Goal: Information Seeking & Learning: Learn about a topic

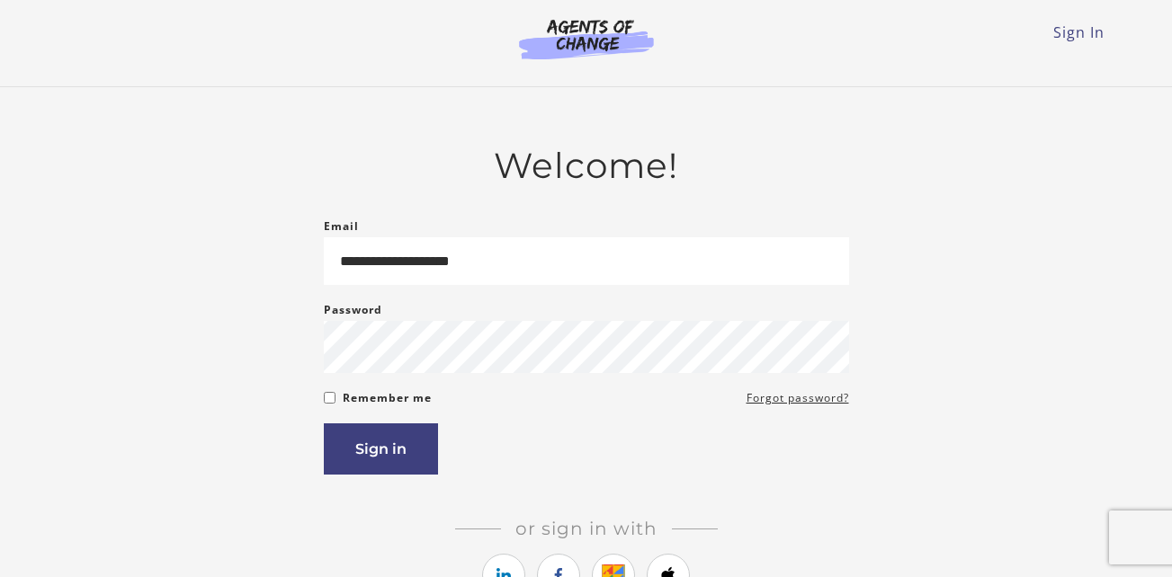
type input "**********"
click at [371, 448] on button "Sign in" at bounding box center [381, 449] width 114 height 51
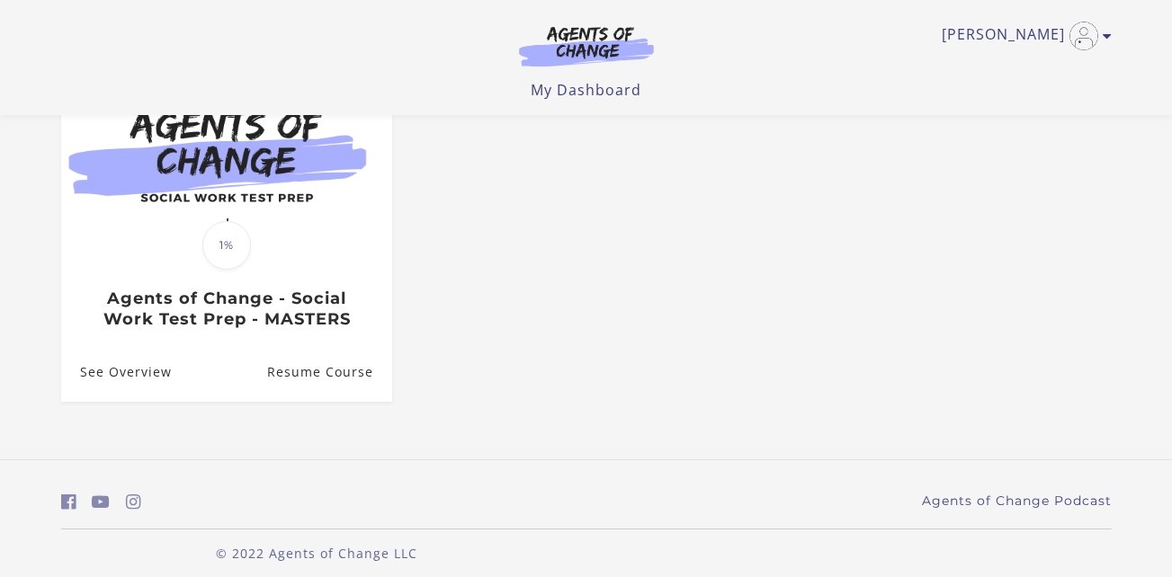
scroll to position [217, 0]
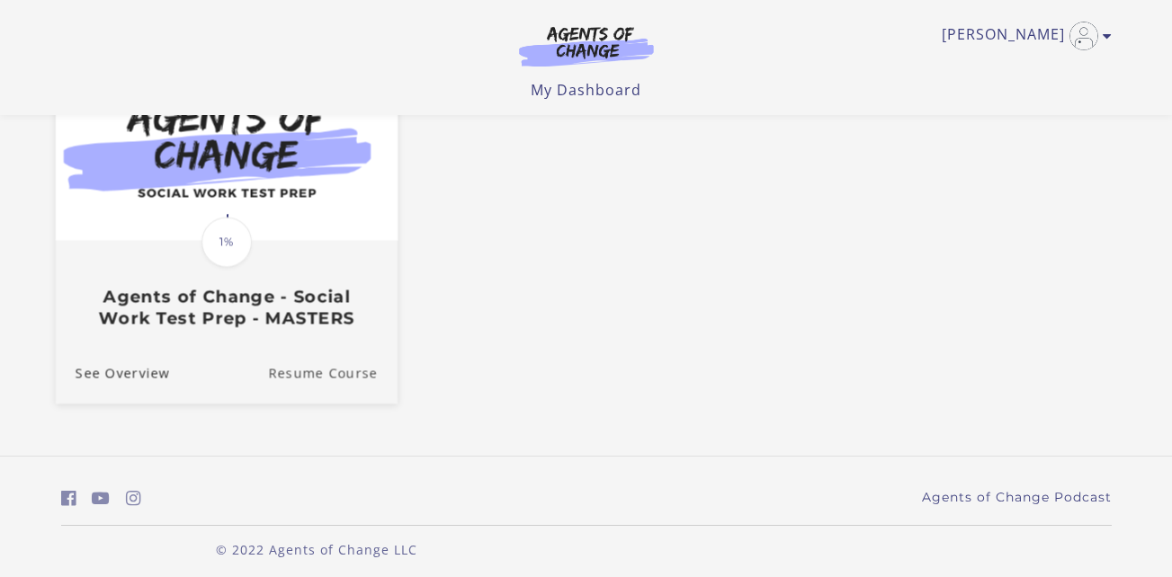
click at [327, 379] on link "Resume Course" at bounding box center [332, 374] width 129 height 60
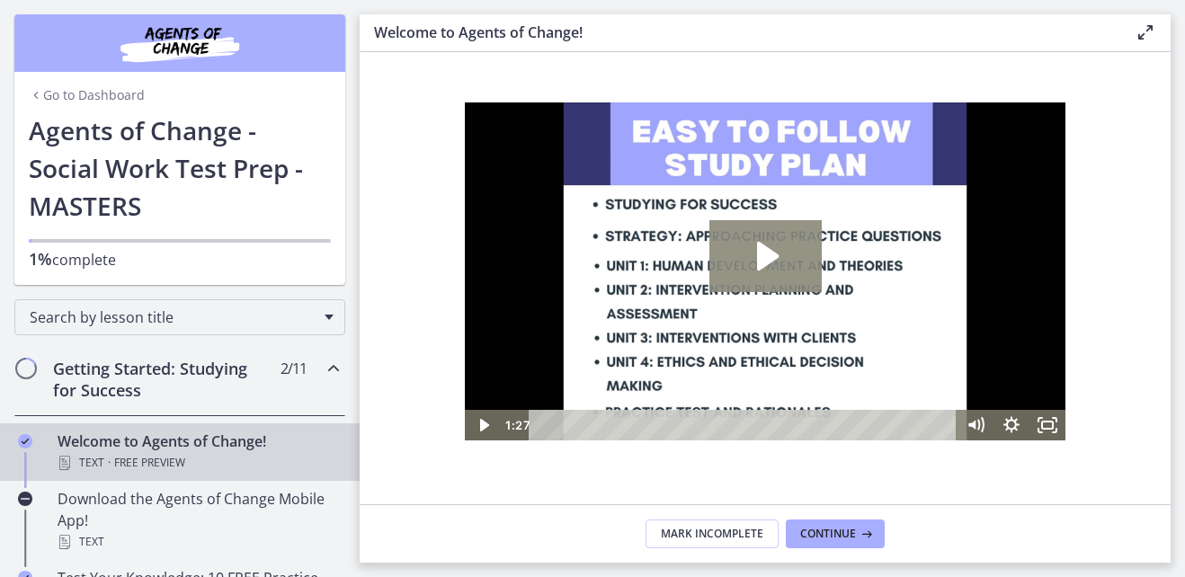
click at [765, 256] on icon "Play Video: c1o6hcmjueu5qasqsu00.mp4" at bounding box center [768, 256] width 22 height 29
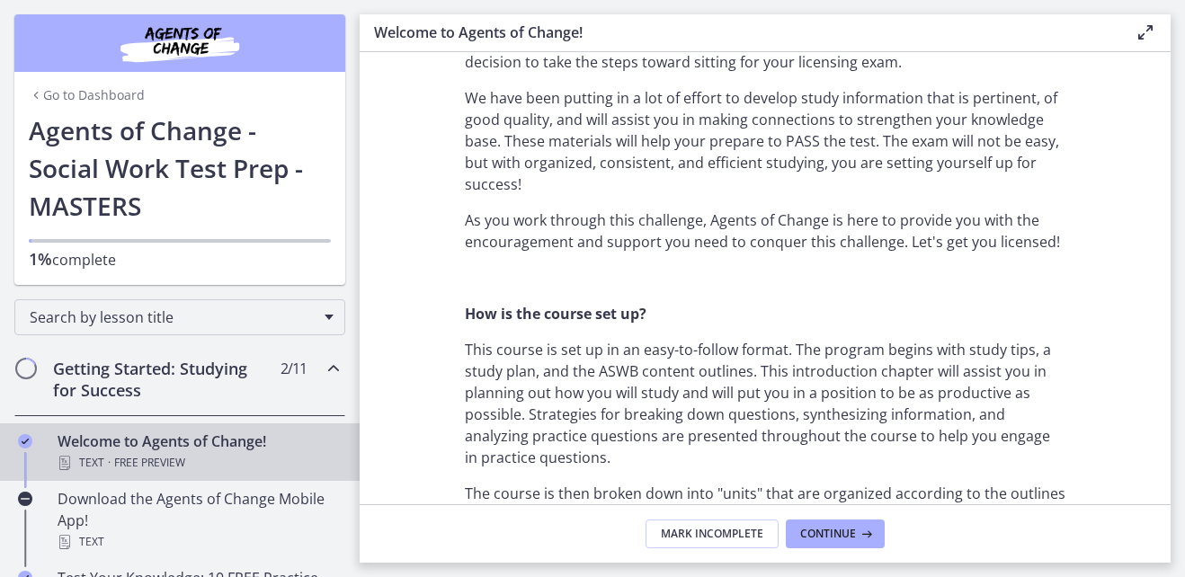
scroll to position [148, 0]
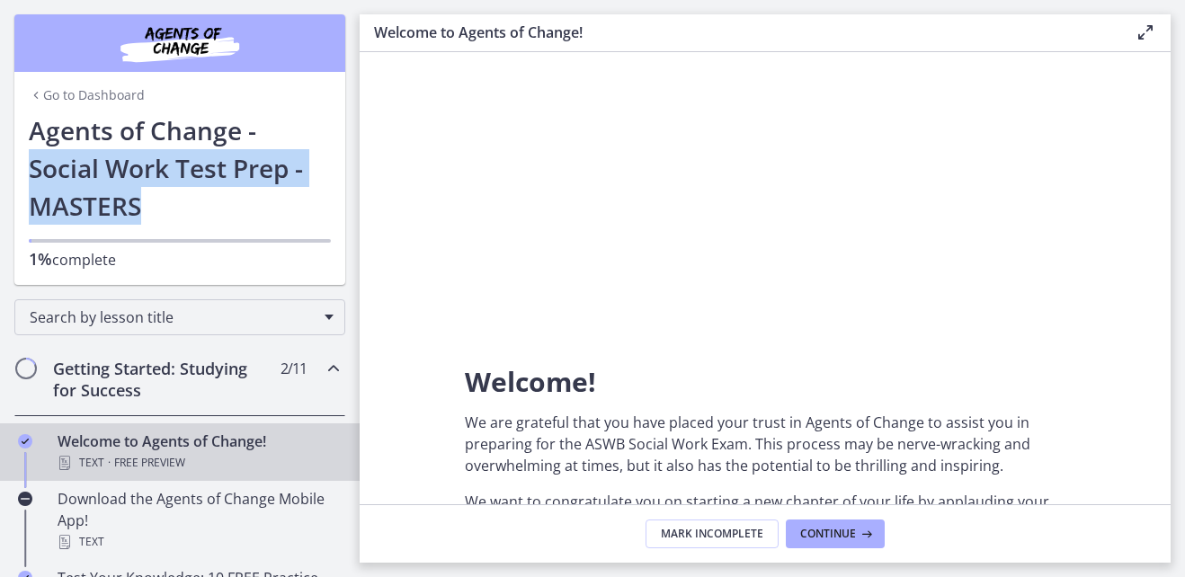
drag, startPoint x: 340, startPoint y: 140, endPoint x: 326, endPoint y: 243, distance: 103.4
click at [326, 243] on div "Go to Dashboard Go to Dashboard Agents of Change - Social Work Test Prep - MAST…" at bounding box center [180, 142] width 360 height 285
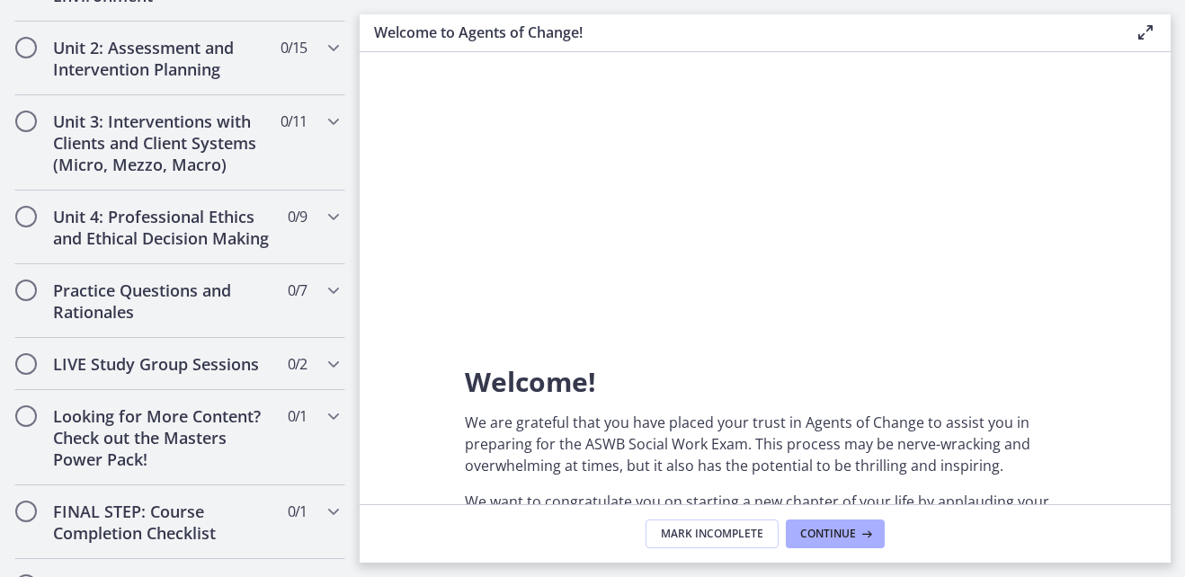
scroll to position [1458, 0]
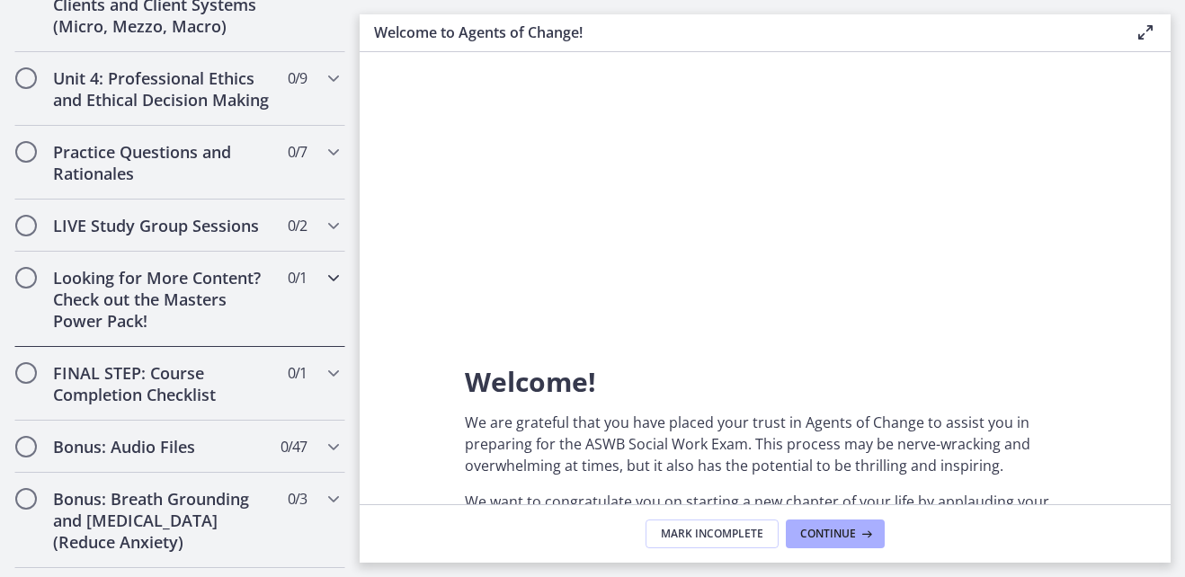
click at [135, 305] on h2 "Looking for More Content? Check out the Masters Power Pack!" at bounding box center [162, 299] width 219 height 65
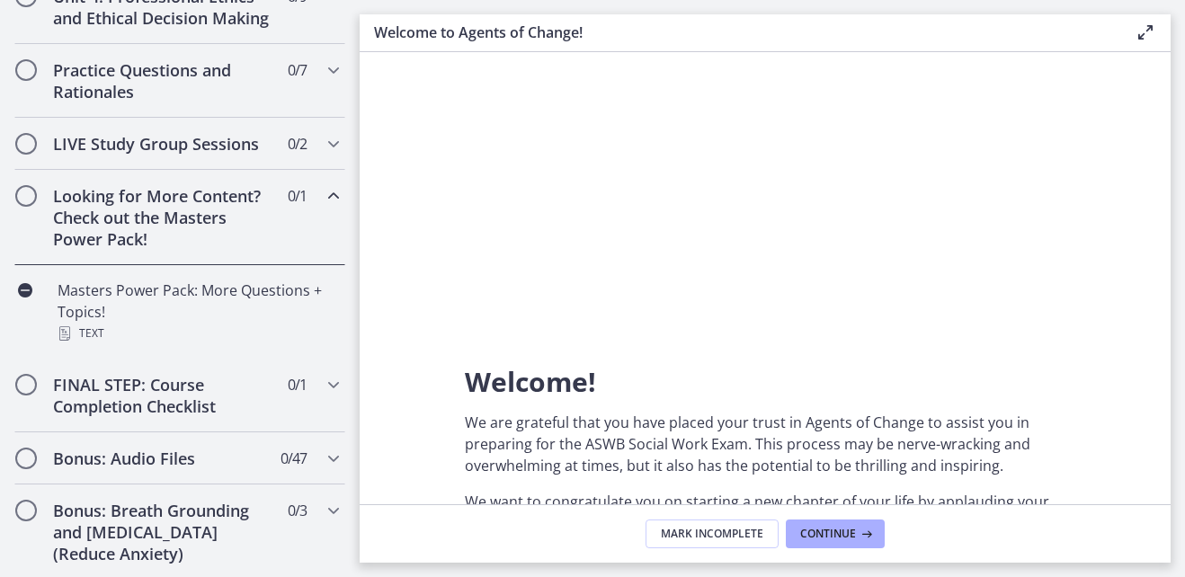
scroll to position [746, 0]
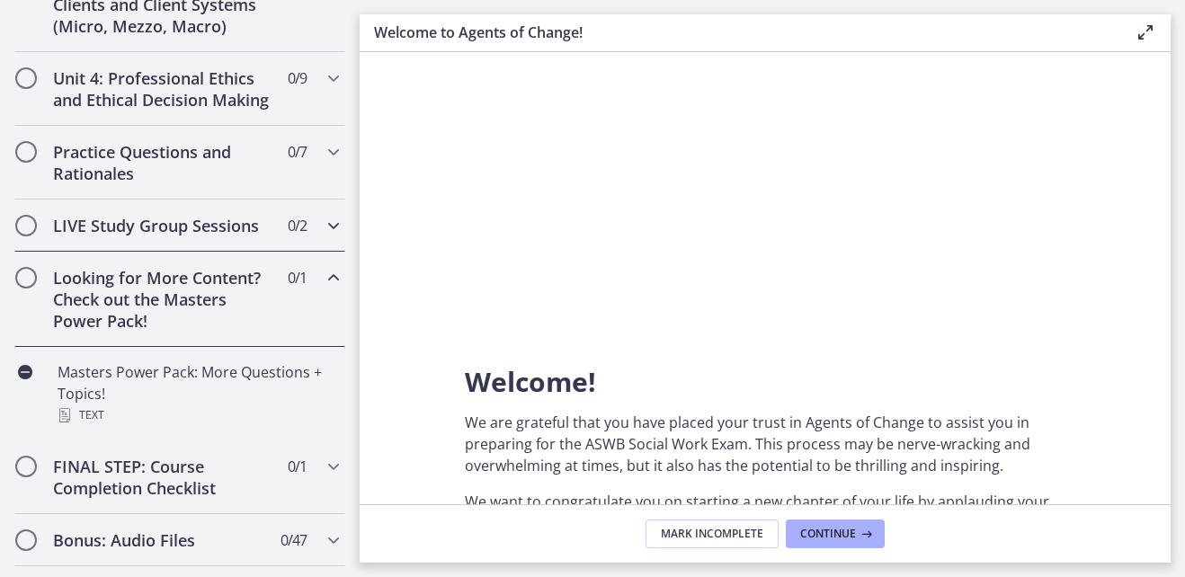
click at [132, 237] on h2 "LIVE Study Group Sessions" at bounding box center [162, 226] width 219 height 22
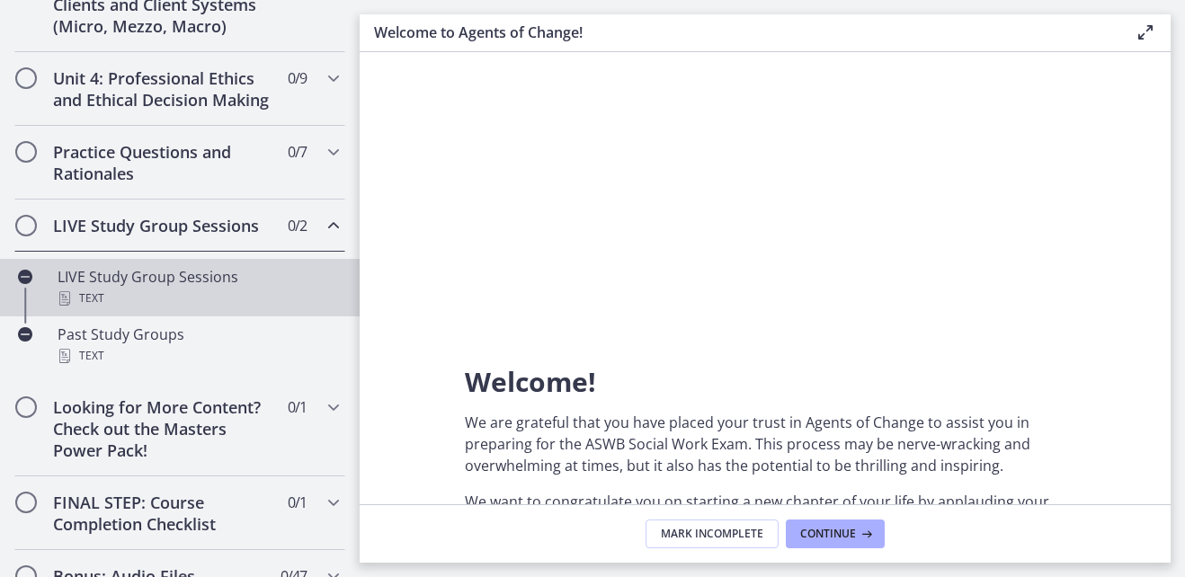
click at [127, 299] on div "LIVE Study Group Sessions Text" at bounding box center [198, 287] width 281 height 43
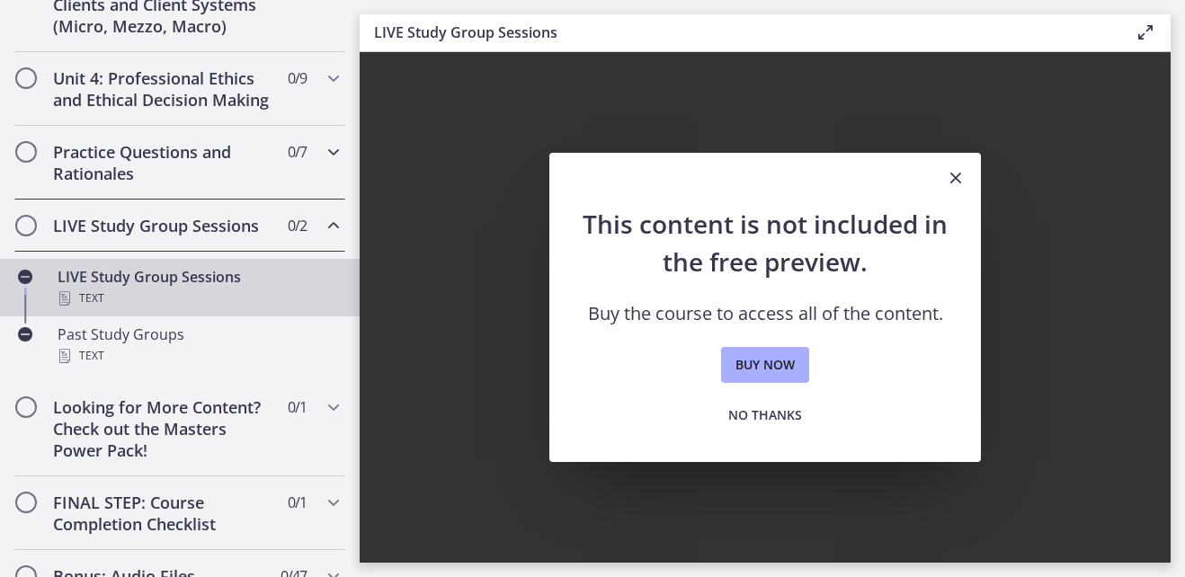
click at [152, 168] on h2 "Practice Questions and Rationales" at bounding box center [162, 162] width 219 height 43
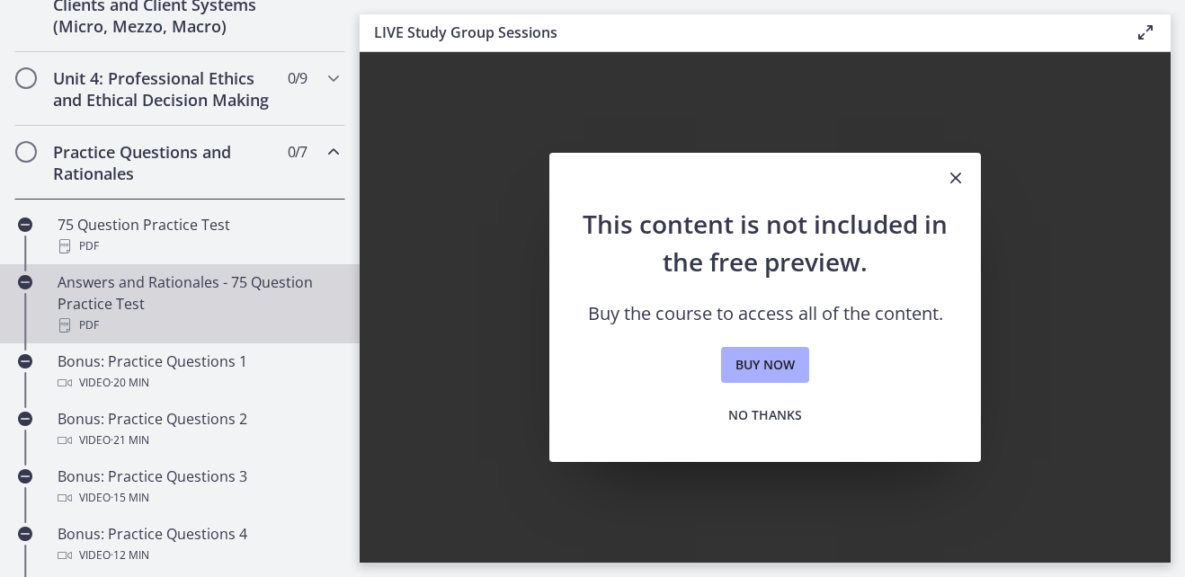
click at [111, 305] on div "Answers and Rationales - 75 Question Practice Test PDF" at bounding box center [198, 304] width 281 height 65
click at [756, 356] on span "Buy now" at bounding box center [765, 365] width 59 height 22
